Goal: Find specific page/section: Find specific page/section

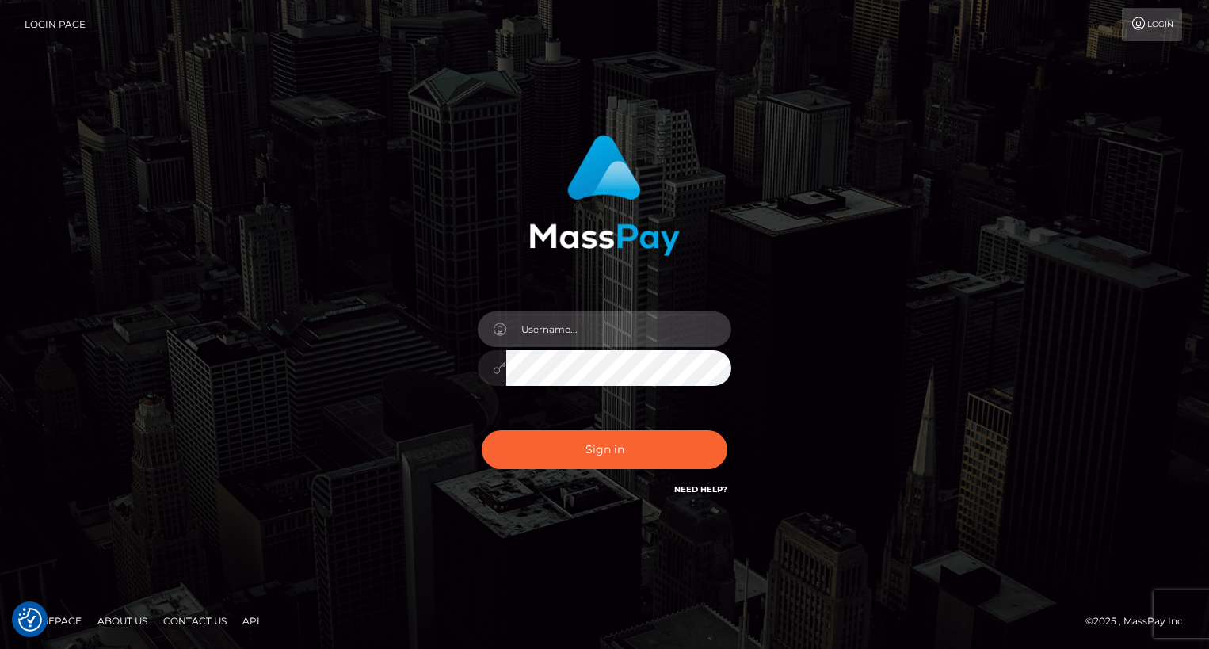
click at [608, 330] on input "text" at bounding box center [618, 329] width 225 height 36
type input "oli.fanvue"
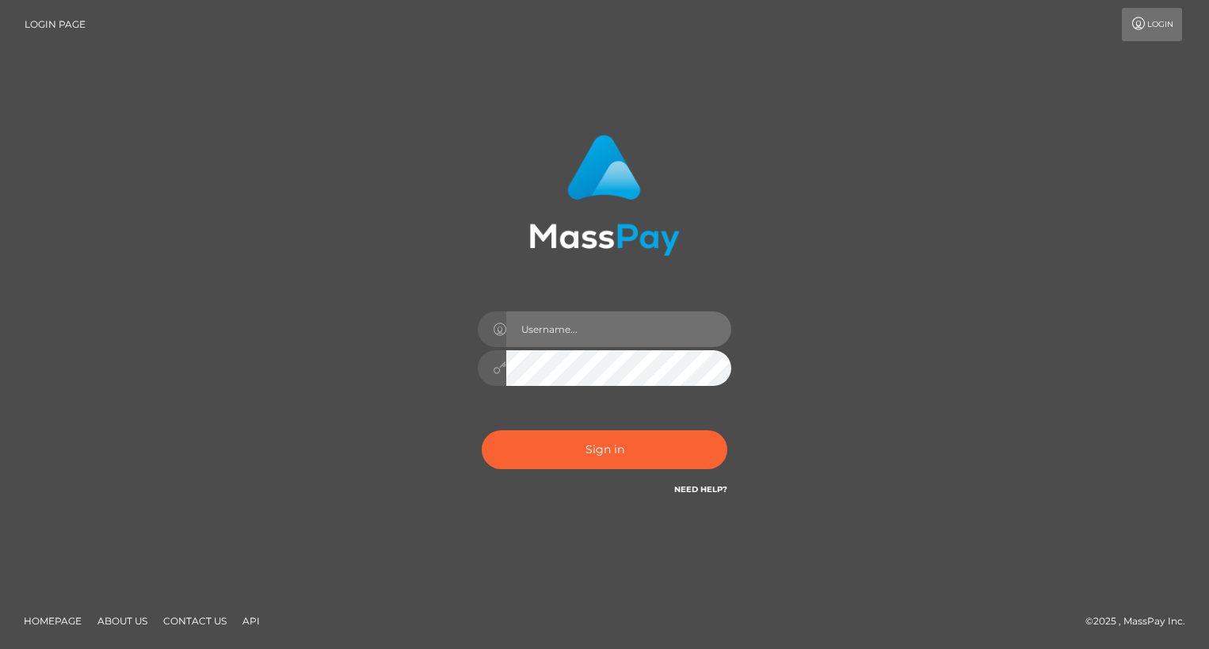
click at [557, 326] on input "text" at bounding box center [618, 329] width 225 height 36
click at [648, 334] on input "text" at bounding box center [618, 329] width 225 height 36
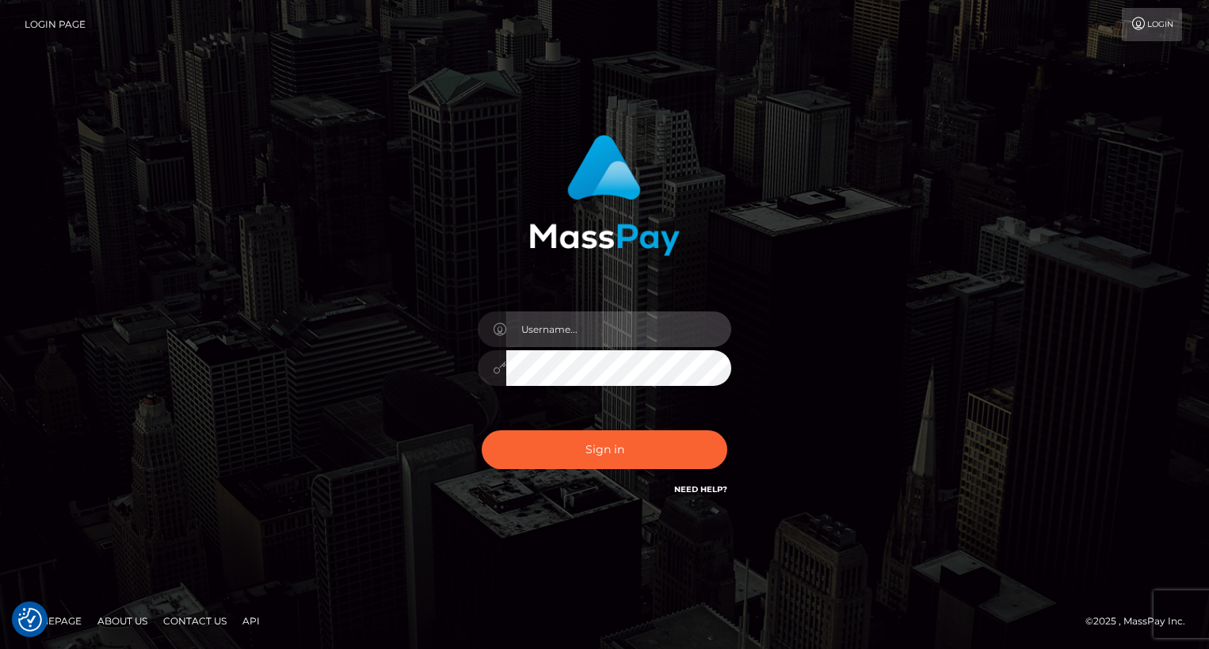
type input "oli.fanvue"
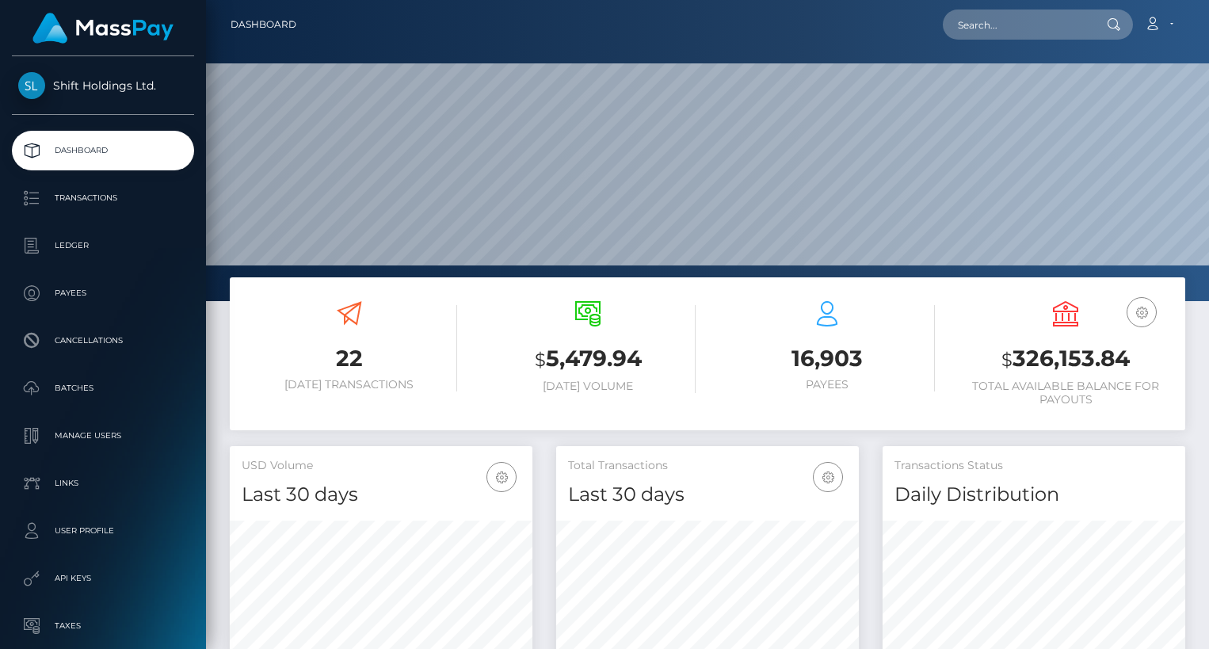
scroll to position [280, 303]
click at [1044, 32] on input "text" at bounding box center [1017, 25] width 149 height 30
paste input "[EMAIL_ADDRESS][DOMAIN_NAME]"
click at [1013, 26] on input "cherryhazley@gmail.com" at bounding box center [1017, 25] width 149 height 30
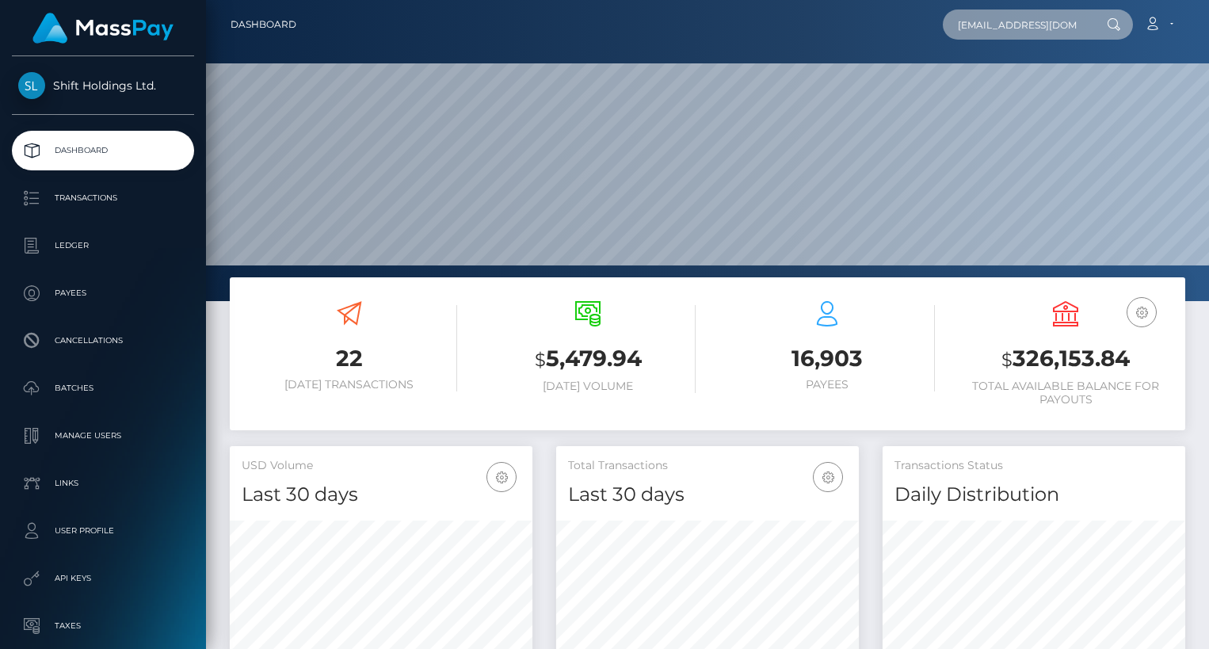
click at [1012, 26] on input "cherryhazley@gmail.com" at bounding box center [1017, 25] width 149 height 30
click at [1012, 30] on input "cherryhazley@gmail.com" at bounding box center [1017, 25] width 149 height 30
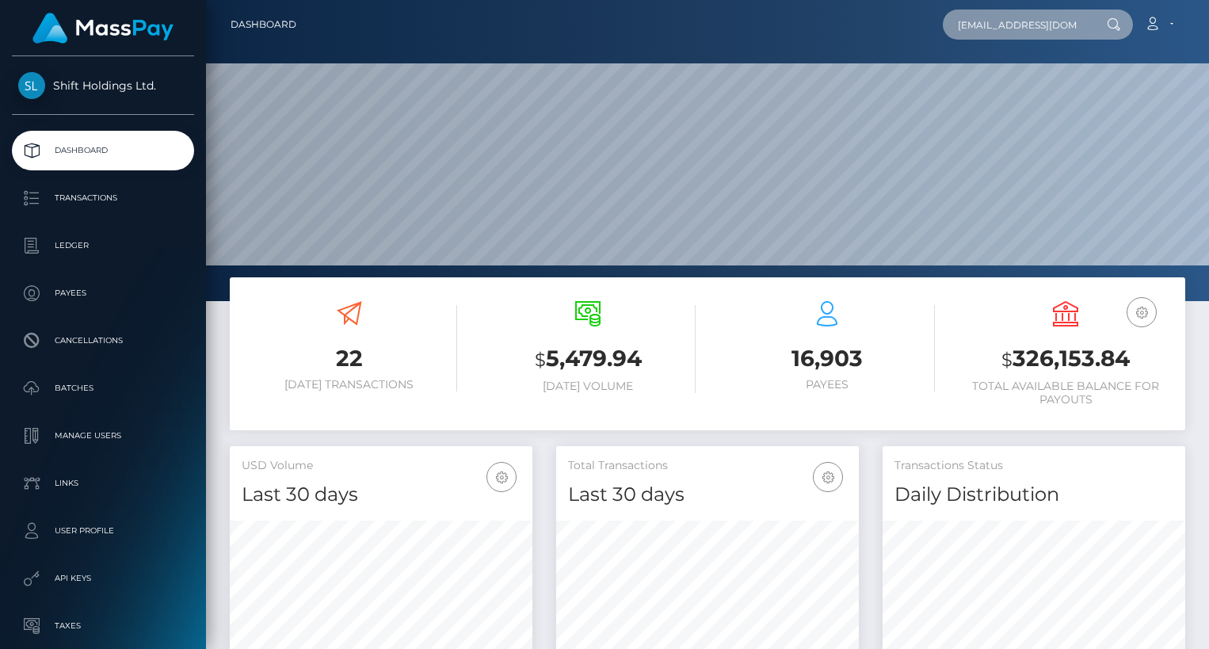
paste input "lana.horvat082"
click at [989, 25] on input "lana.horvat082@gmail.com" at bounding box center [1017, 25] width 149 height 30
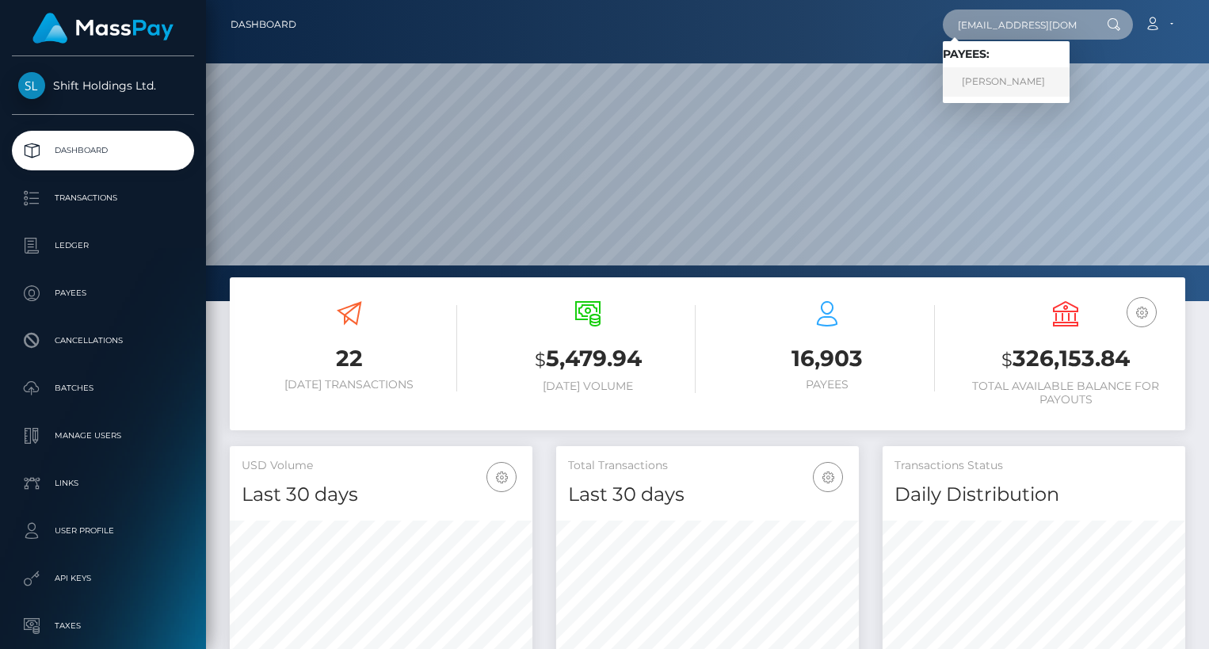
type input "lanahorvat082@gmail.com"
click at [1023, 79] on link "IGOR BOHACEK" at bounding box center [1006, 81] width 127 height 29
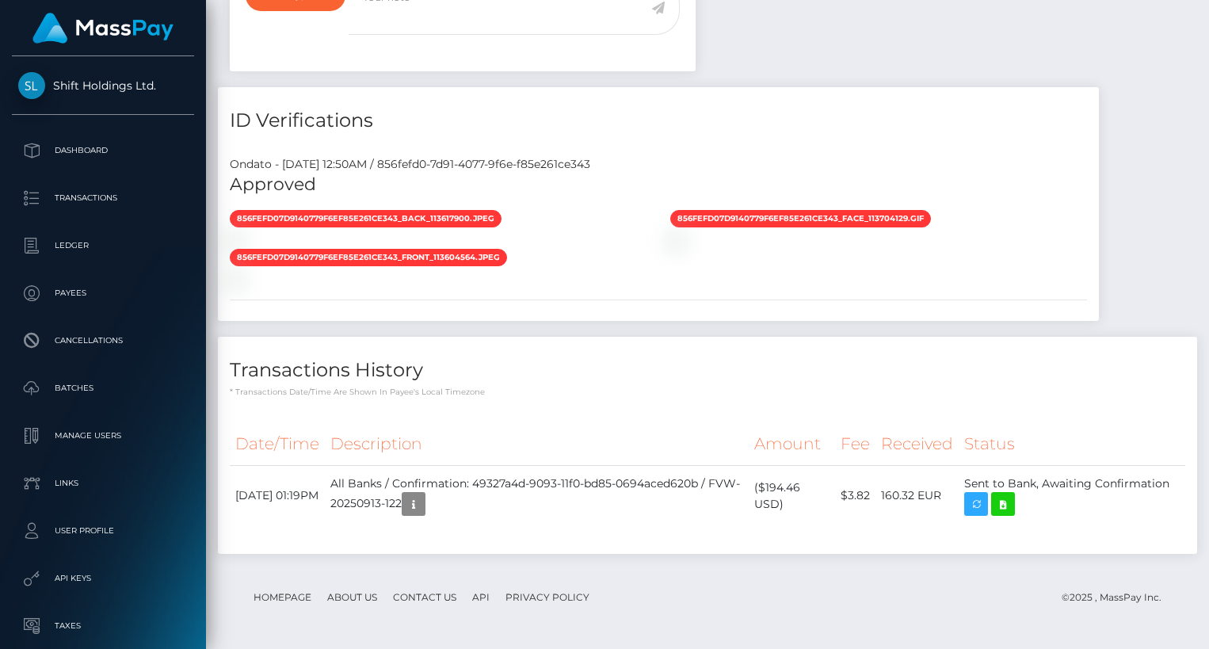
scroll to position [190, 303]
